Goal: Task Accomplishment & Management: Complete application form

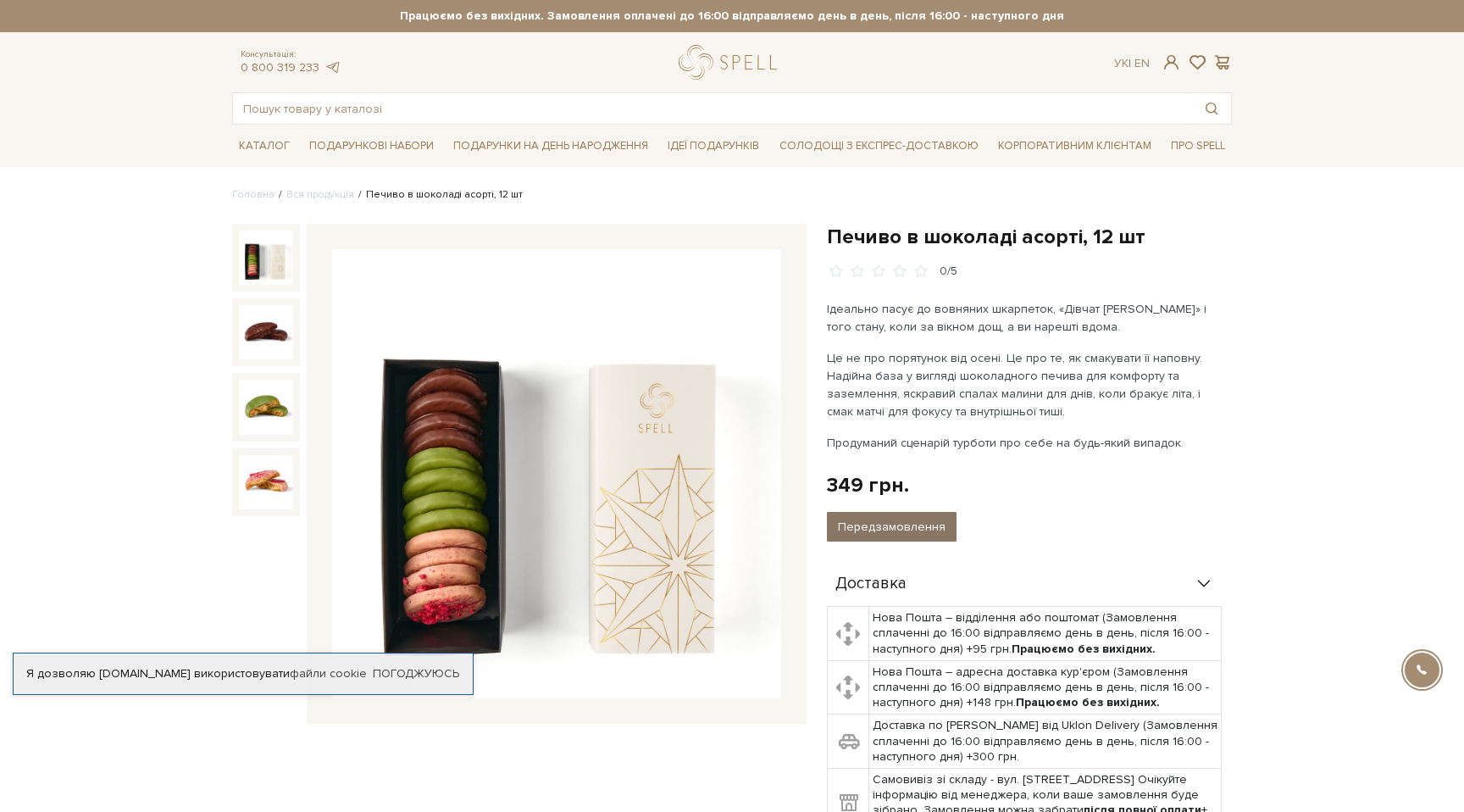
click at [887, 533] on button "Передзамовлення" at bounding box center [891, 527] width 129 height 29
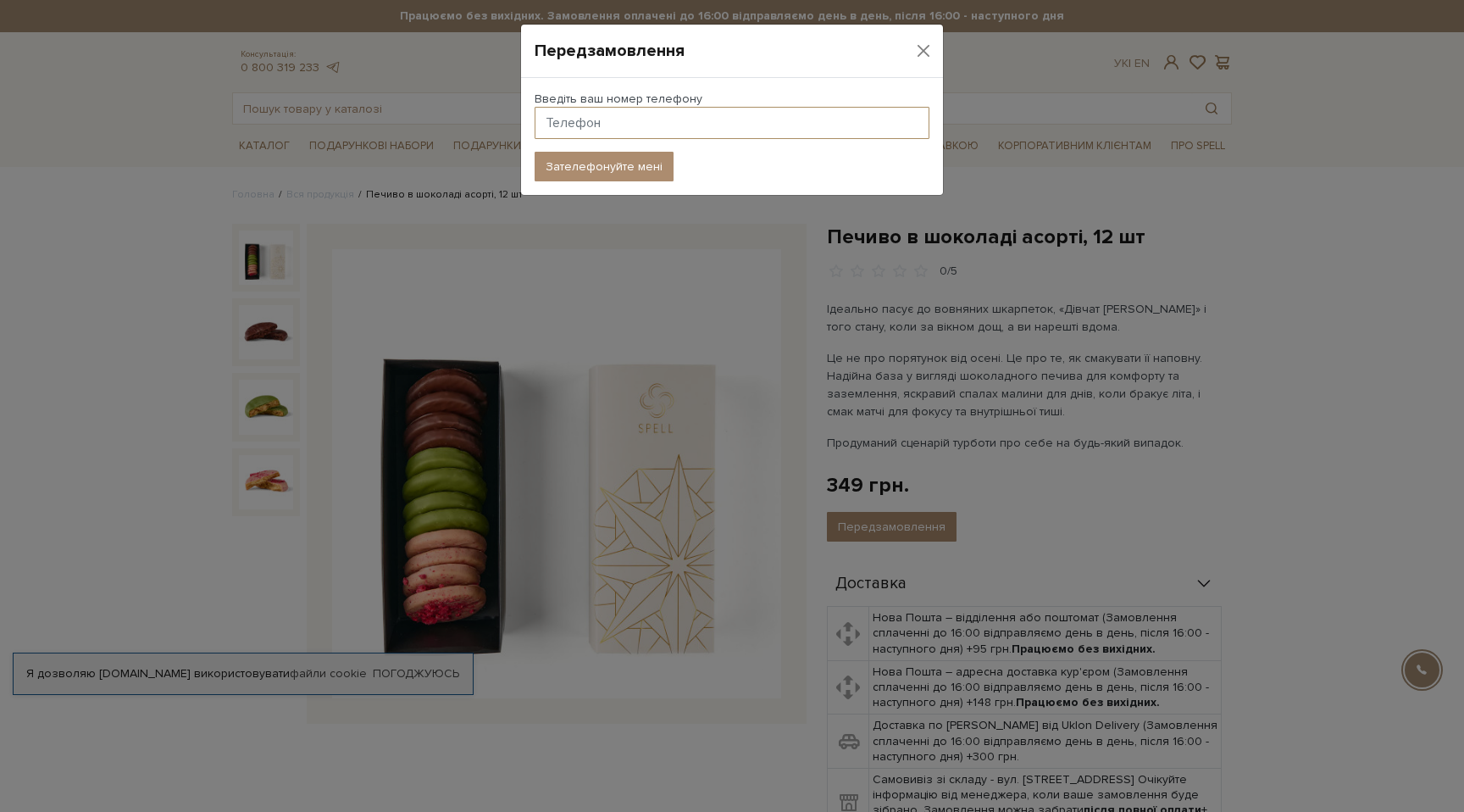
click at [697, 120] on input "text" at bounding box center [732, 122] width 395 height 32
type input "380932360815"
click at [629, 161] on button "Зателефонуйте мені" at bounding box center [604, 166] width 139 height 29
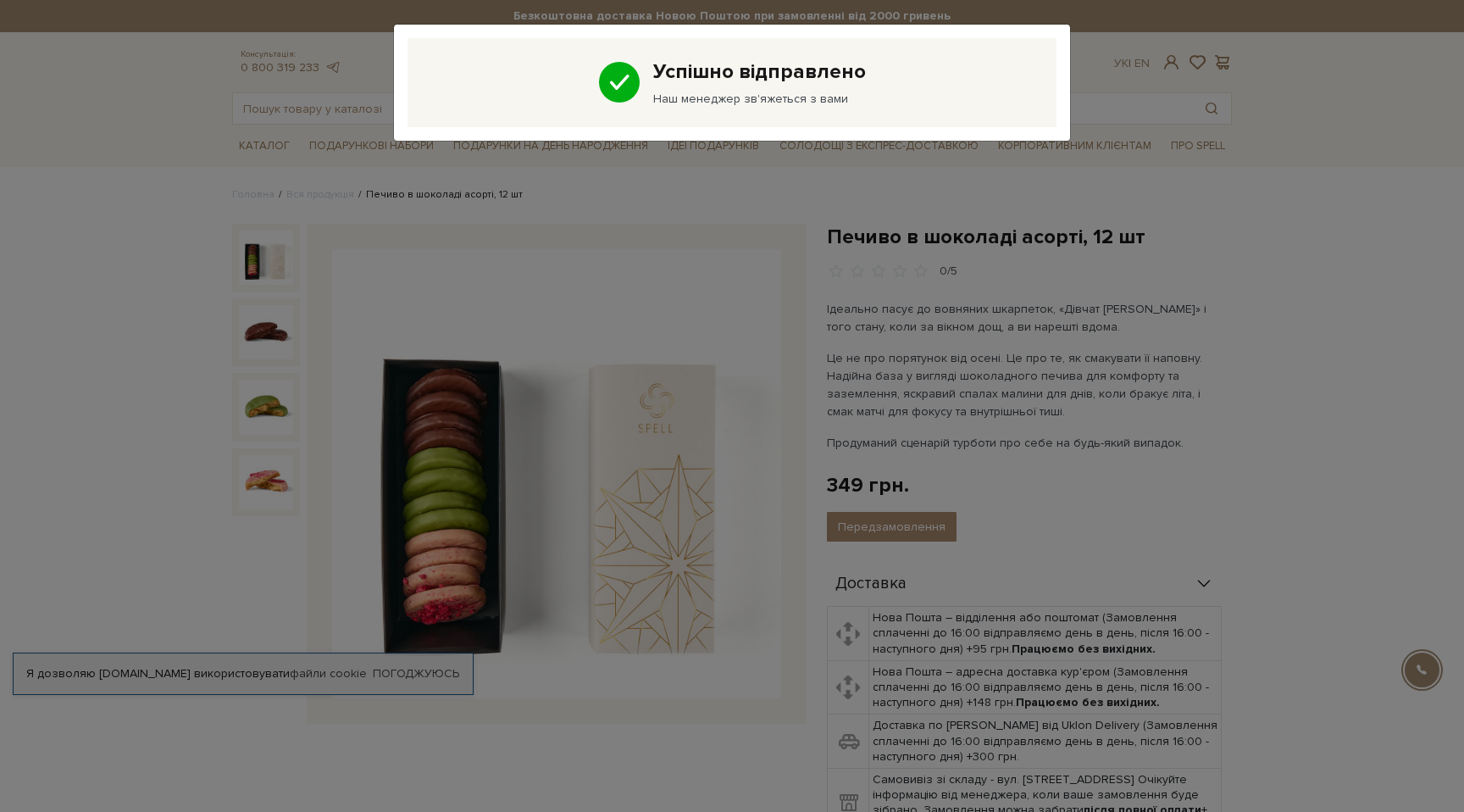
click at [1089, 170] on div "Успішно відправлено Наш менеджер зв'яжеться з вами" at bounding box center [732, 406] width 1464 height 812
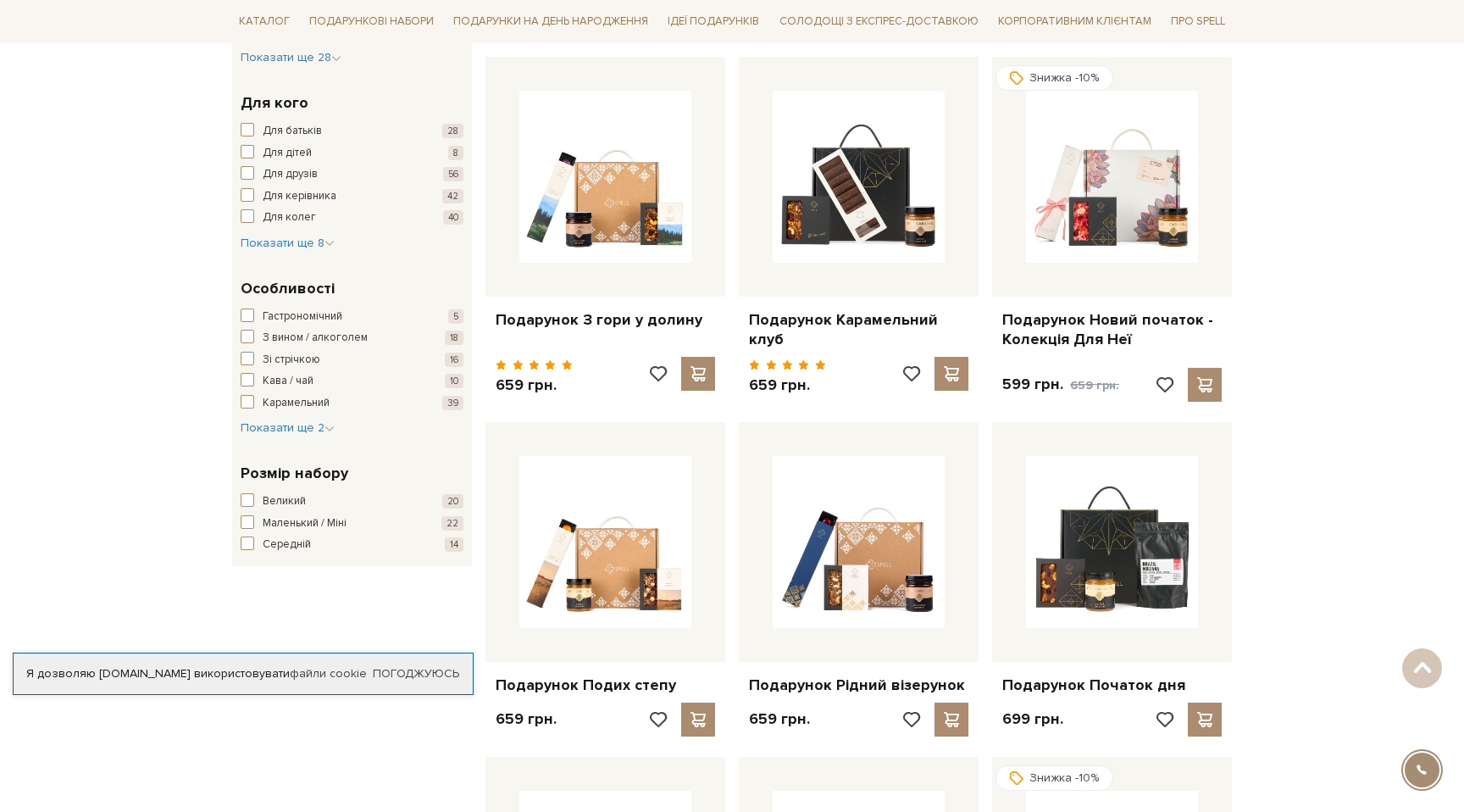
scroll to position [624, 0]
